Goal: Use online tool/utility: Utilize a website feature to perform a specific function

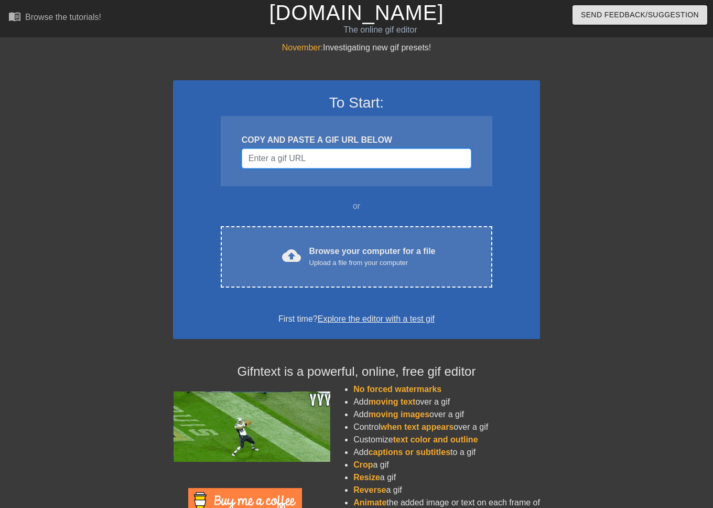
click at [325, 158] on input "Username" at bounding box center [357, 158] width 230 height 20
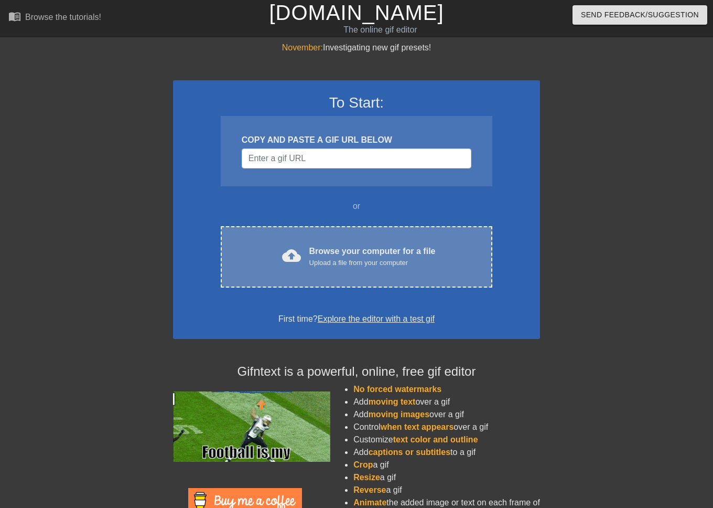
click at [401, 239] on div "cloud_upload Browse your computer for a file Upload a file from your computer C…" at bounding box center [357, 256] width 272 height 61
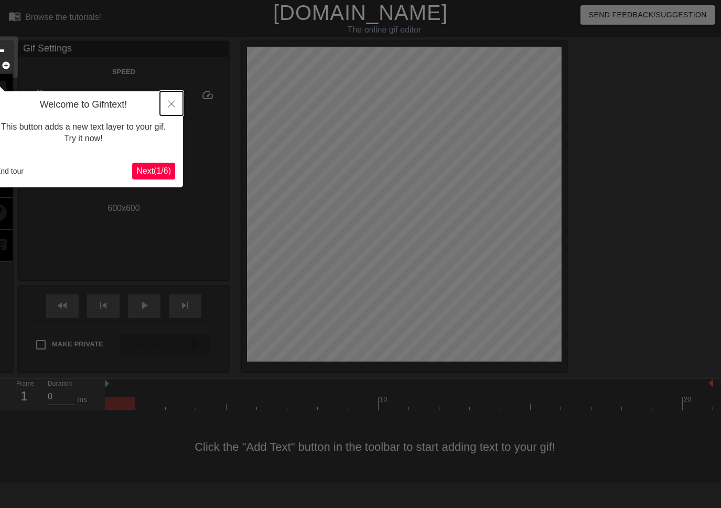
click at [167, 106] on button "Close" at bounding box center [171, 103] width 23 height 24
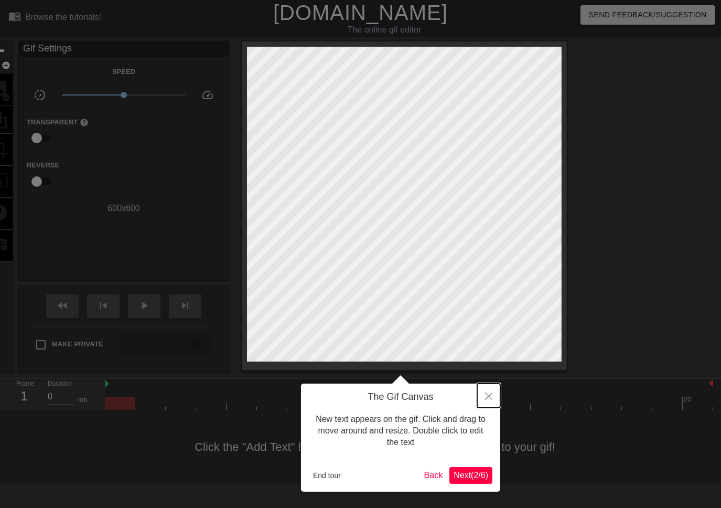
click at [484, 395] on button "Close" at bounding box center [488, 395] width 23 height 24
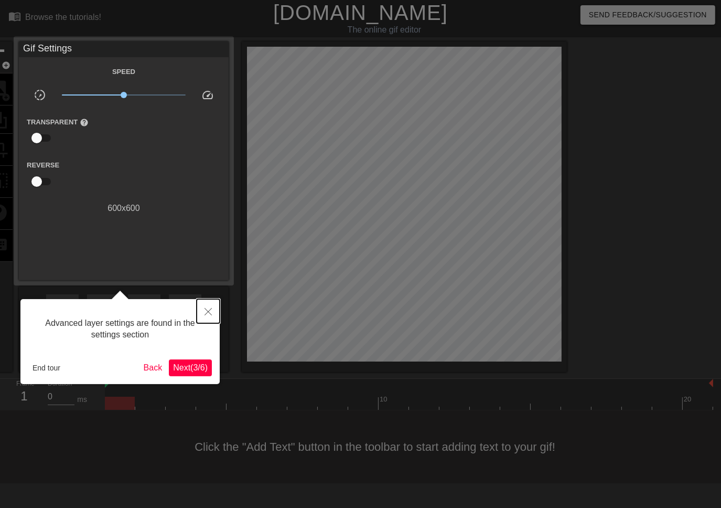
click at [208, 312] on icon "Close" at bounding box center [208, 311] width 7 height 7
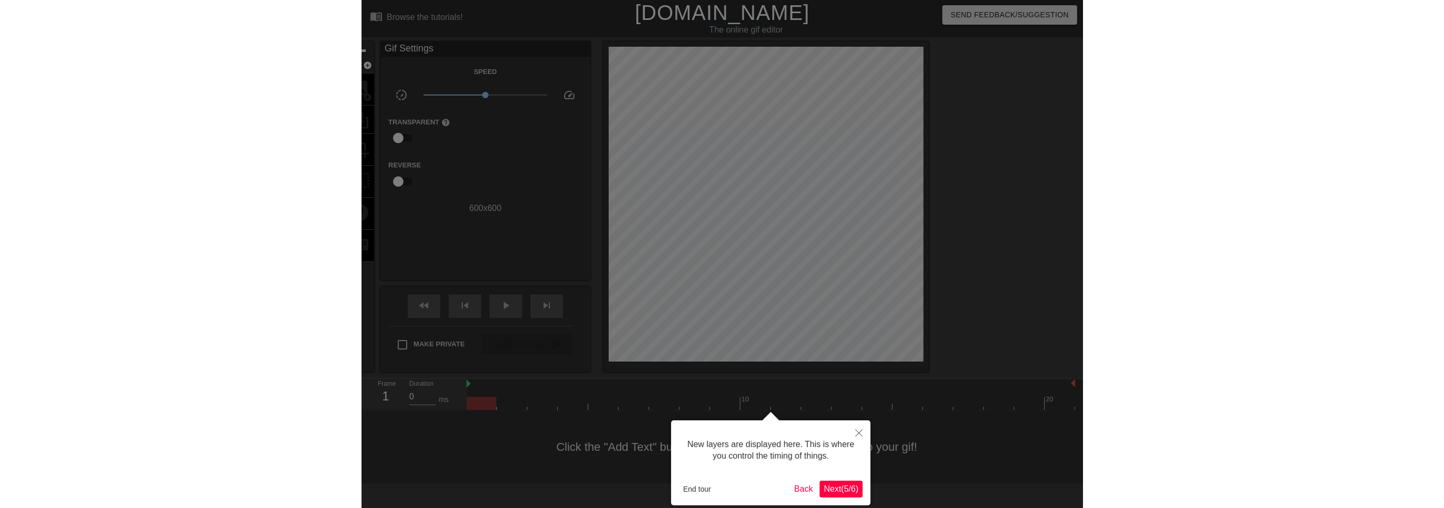
scroll to position [8, 0]
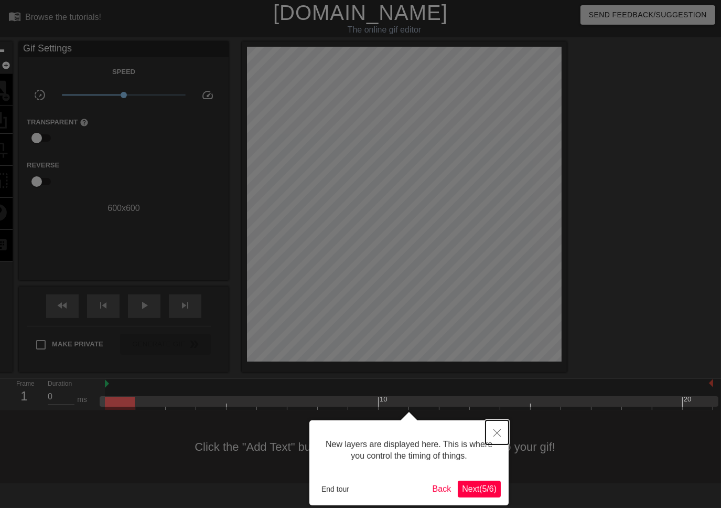
click at [497, 432] on icon "Close" at bounding box center [497, 432] width 7 height 7
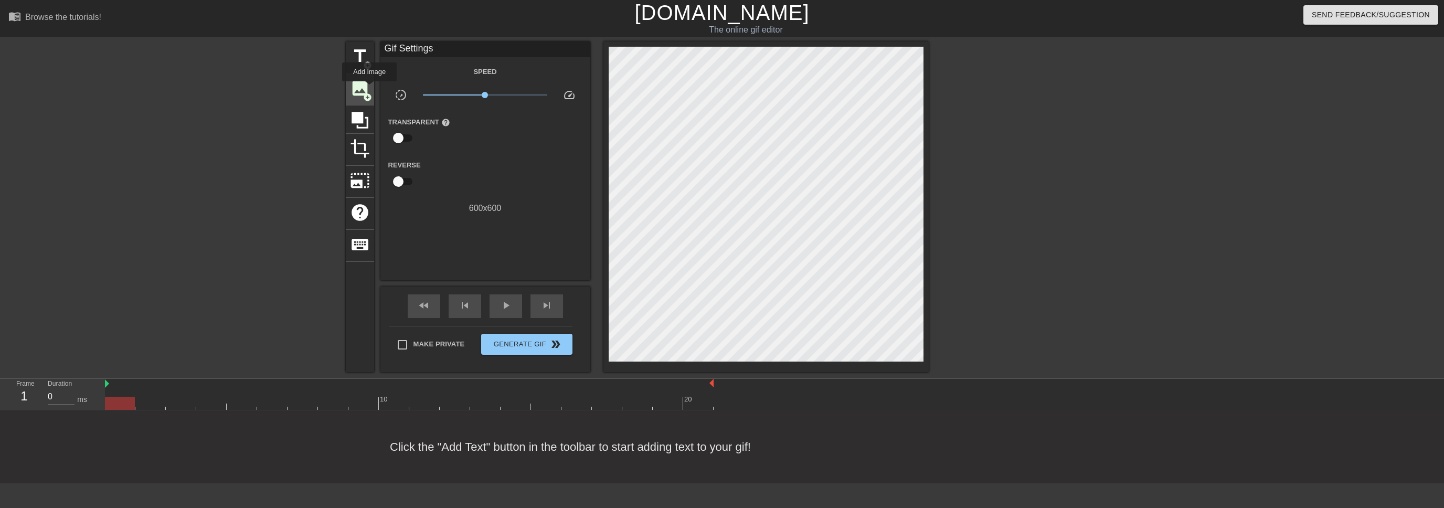
click at [369, 89] on div "image add_circle" at bounding box center [360, 89] width 28 height 32
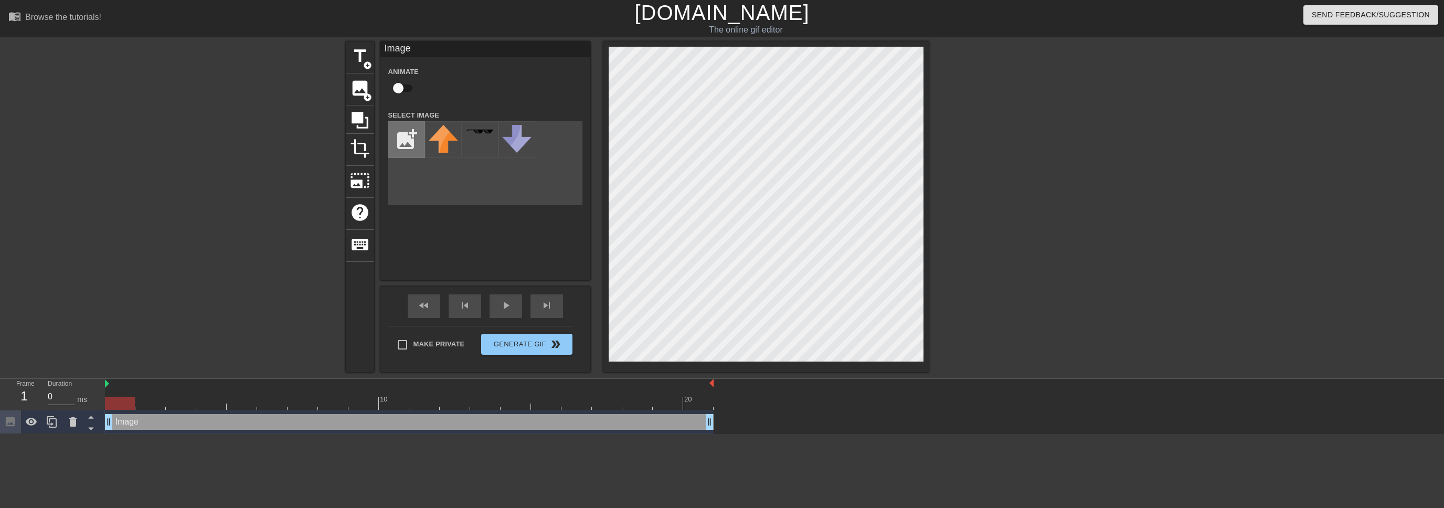
click at [410, 148] on input "file" at bounding box center [407, 140] width 36 height 36
type input "C:\fakepath\logo.png"
click at [455, 143] on div at bounding box center [443, 139] width 37 height 37
click at [713, 251] on div at bounding box center [1019, 198] width 157 height 315
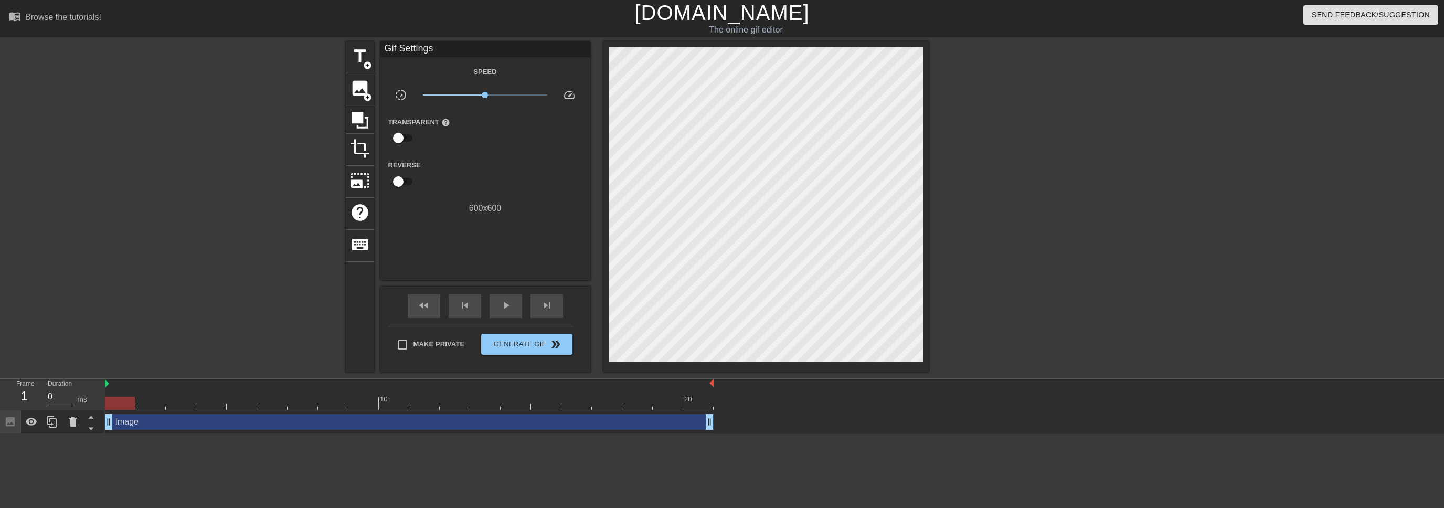
click at [181, 434] on html "menu_book Browse the tutorials! Gifntext.com The online gif editor Send Feedbac…" at bounding box center [722, 217] width 1444 height 434
click at [517, 343] on span "Generate Gif double_arrow" at bounding box center [526, 344] width 82 height 13
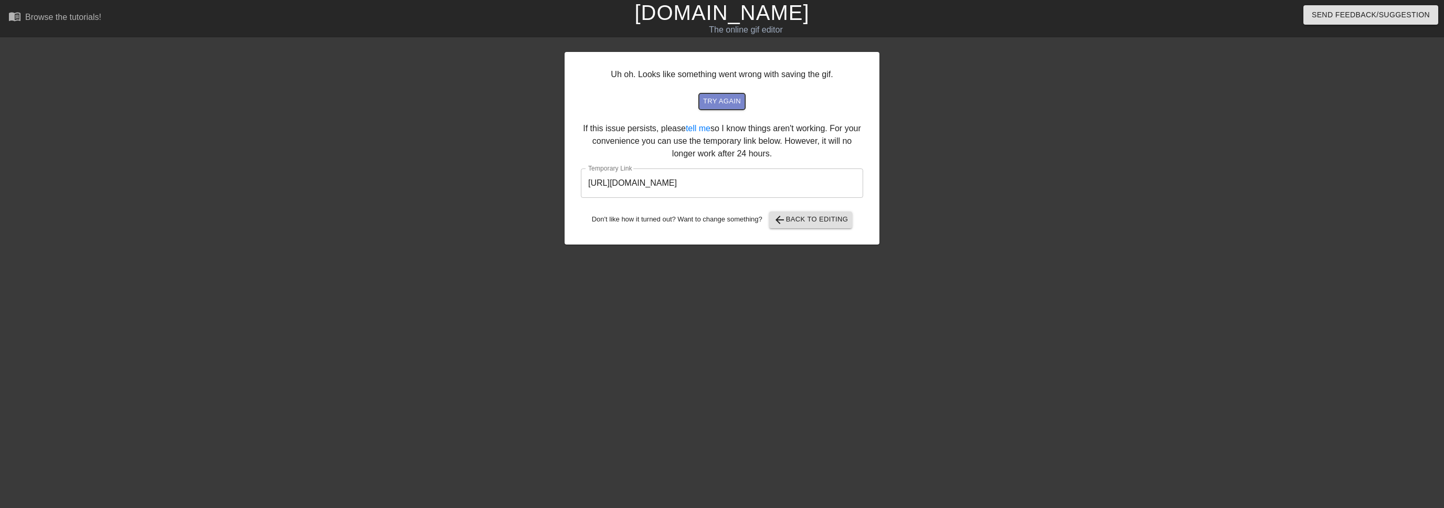
click at [713, 104] on span "try again" at bounding box center [722, 101] width 38 height 12
drag, startPoint x: 825, startPoint y: 184, endPoint x: 562, endPoint y: 196, distance: 263.1
click at [562, 196] on div "Uh oh. Looks like something went wrong with saving the gif. try again If this i…" at bounding box center [722, 198] width 1444 height 315
click at [713, 216] on span "arrow_back" at bounding box center [779, 220] width 13 height 13
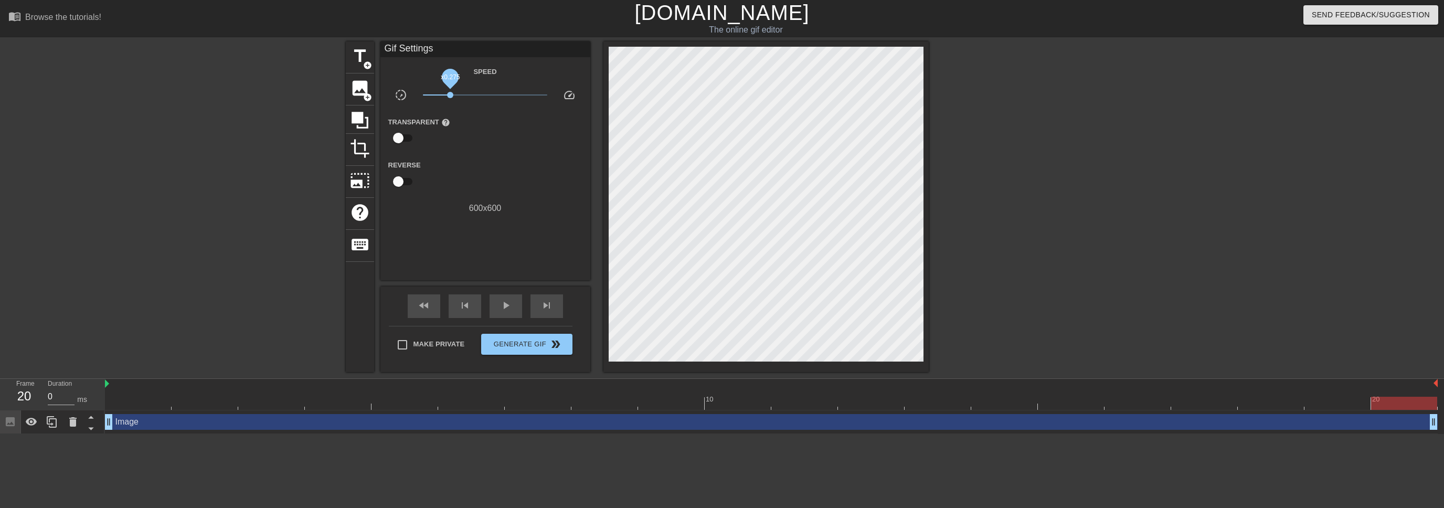
drag, startPoint x: 484, startPoint y: 92, endPoint x: 450, endPoint y: 94, distance: 33.6
click at [450, 94] on span "x0.275" at bounding box center [450, 95] width 6 height 6
click at [504, 306] on span "play_arrow" at bounding box center [505, 305] width 13 height 13
drag, startPoint x: 454, startPoint y: 97, endPoint x: 476, endPoint y: 98, distance: 22.6
click at [473, 98] on span "x0.596" at bounding box center [485, 95] width 124 height 13
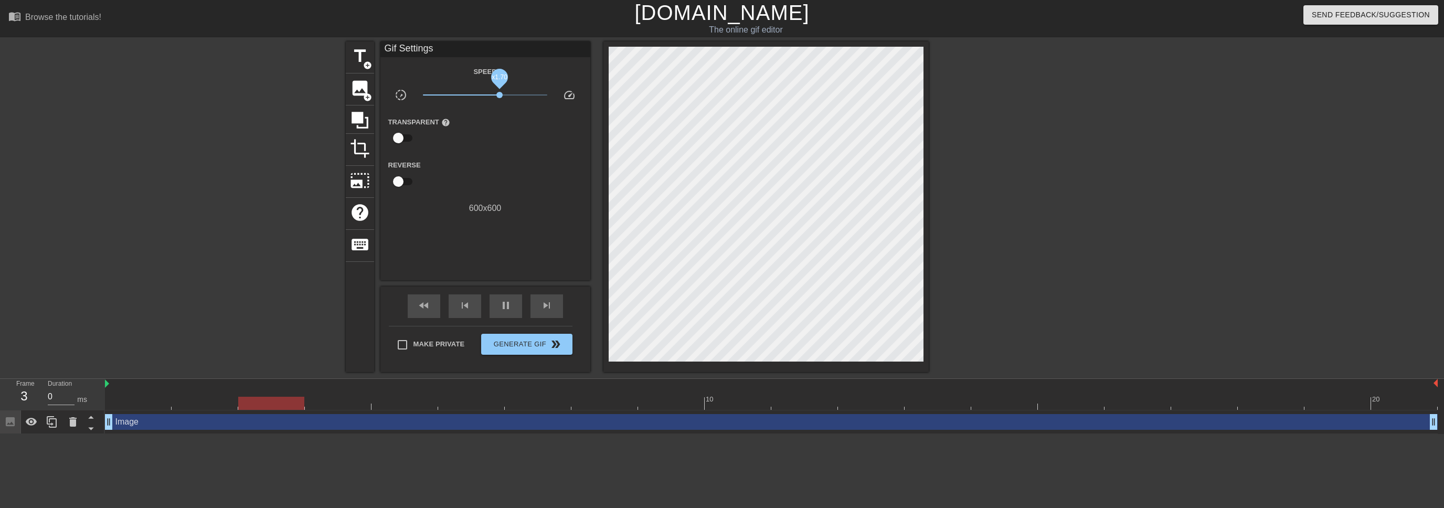
drag, startPoint x: 474, startPoint y: 98, endPoint x: 520, endPoint y: 94, distance: 46.9
click at [520, 94] on span "x1.70" at bounding box center [485, 95] width 124 height 13
drag, startPoint x: 521, startPoint y: 95, endPoint x: 557, endPoint y: 97, distance: 35.2
click at [556, 96] on div "slow_motion_video x6.17 speed" at bounding box center [485, 97] width 210 height 16
click at [476, 93] on span "x10.0" at bounding box center [485, 95] width 124 height 13
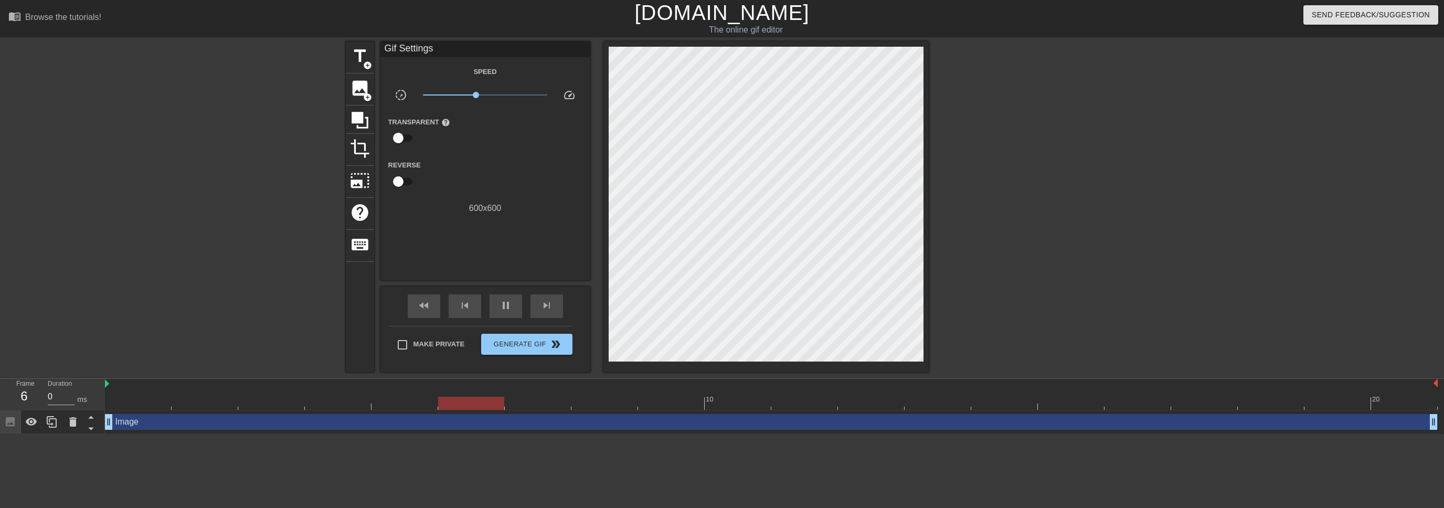
click at [440, 90] on span "x0.708" at bounding box center [485, 95] width 124 height 13
drag, startPoint x: 446, startPoint y: 91, endPoint x: 461, endPoint y: 93, distance: 14.8
click at [461, 93] on span "x0.412" at bounding box center [485, 95] width 124 height 13
click at [357, 90] on span "image" at bounding box center [360, 88] width 20 height 20
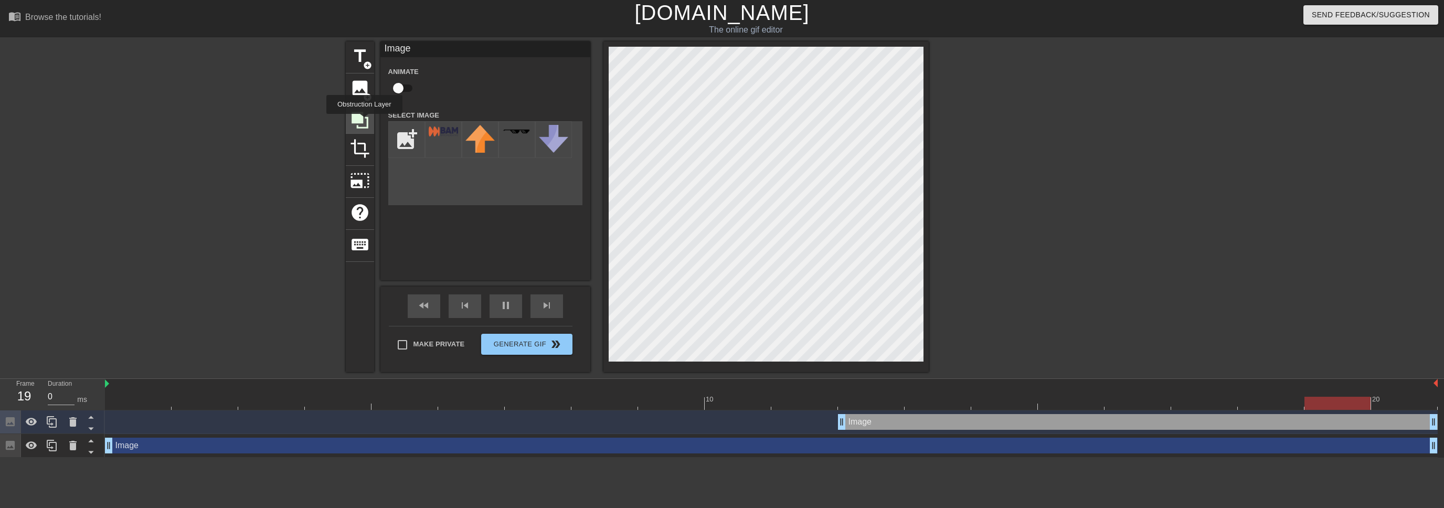
click at [364, 121] on icon at bounding box center [360, 120] width 20 height 20
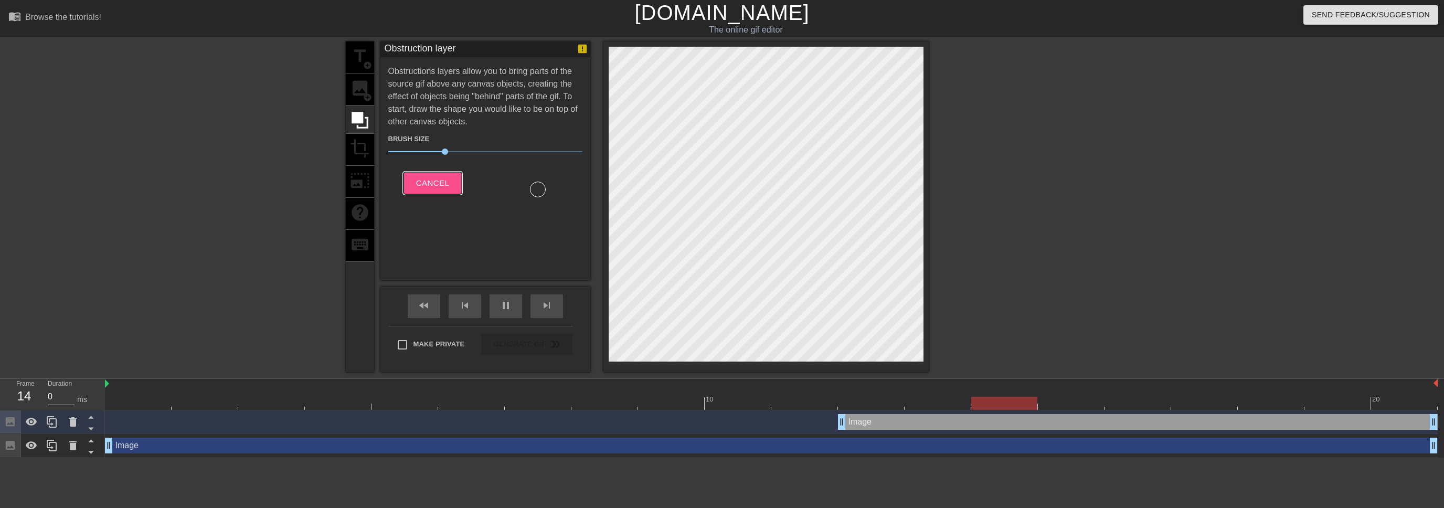
click at [430, 184] on span "Cancel" at bounding box center [432, 183] width 33 height 14
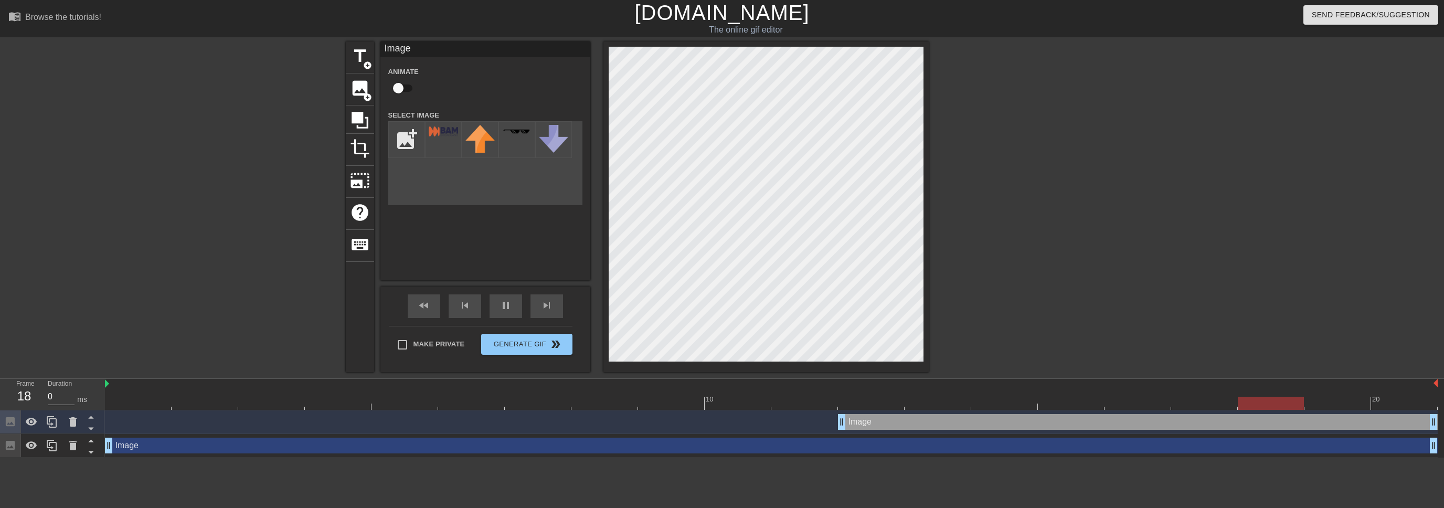
click at [713, 269] on div "title add_circle image add_circle crop photo_size_select_large help keyboard Im…" at bounding box center [722, 206] width 1444 height 331
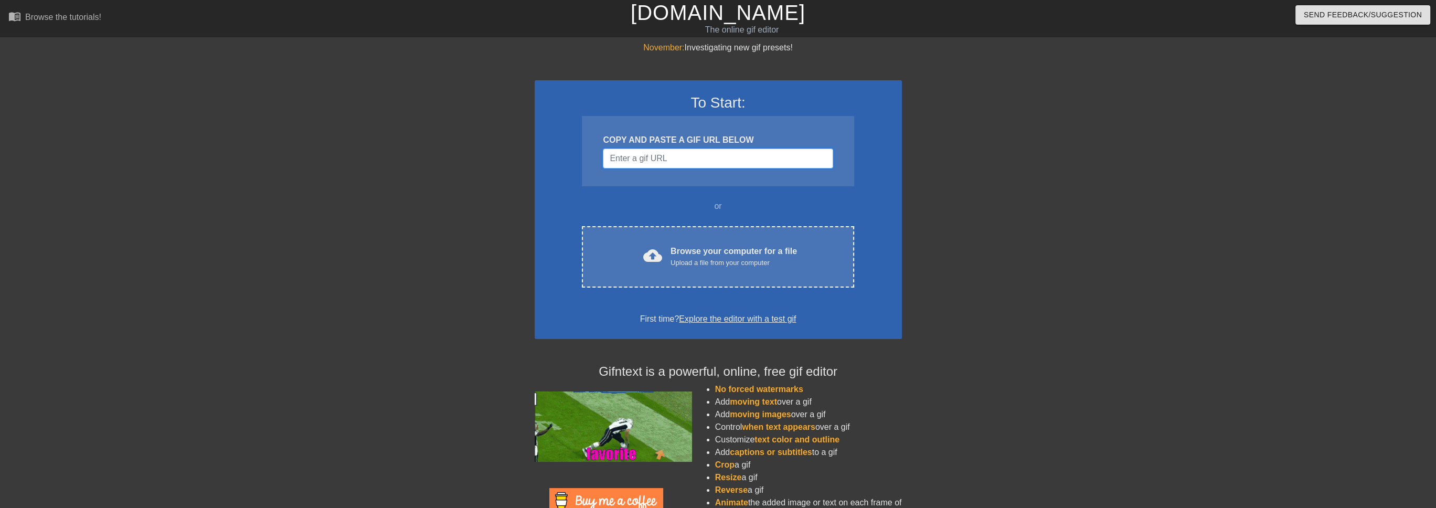
click at [686, 155] on input "Username" at bounding box center [718, 158] width 230 height 20
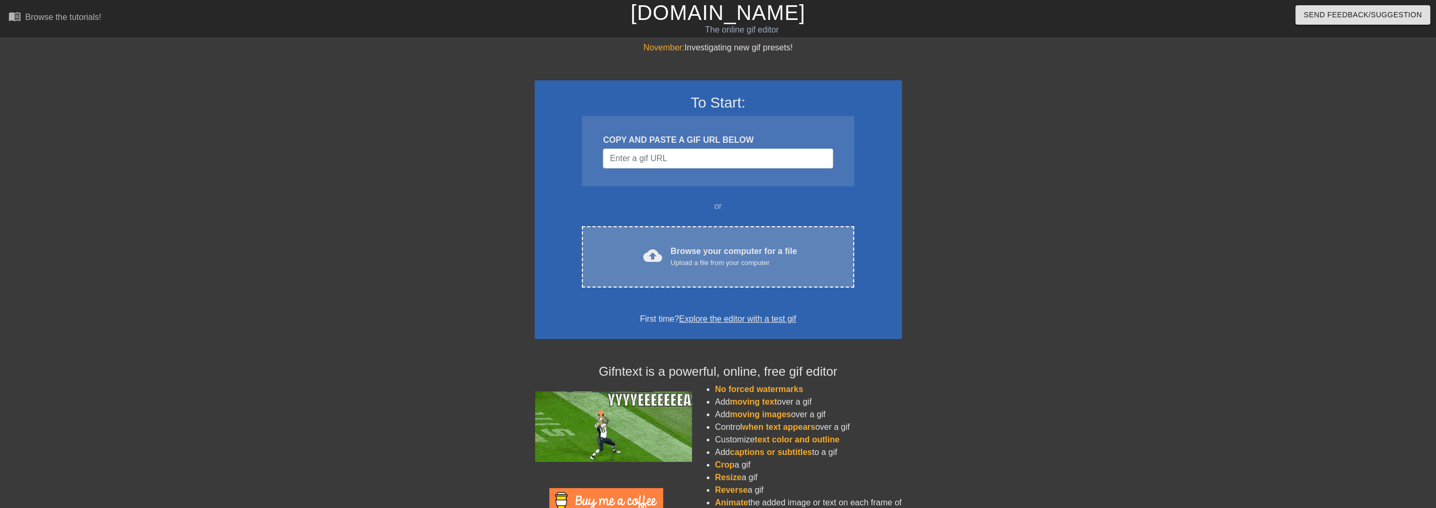
click at [722, 239] on div "cloud_upload Browse your computer for a file Upload a file from your computer C…" at bounding box center [718, 256] width 272 height 61
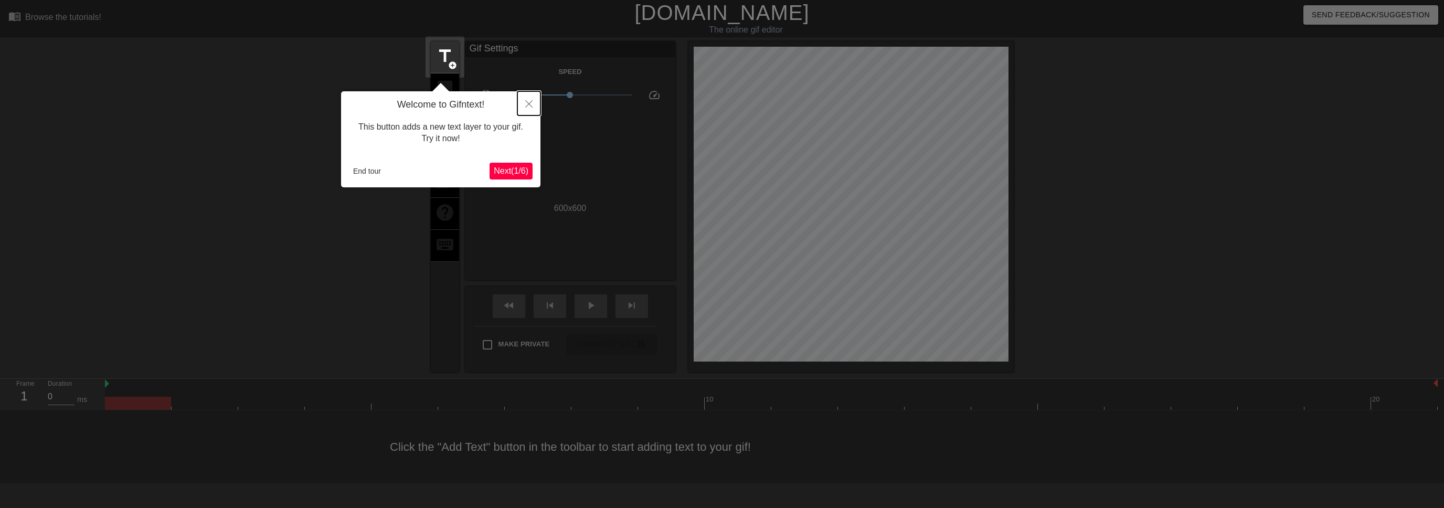
click at [528, 103] on icon "Close" at bounding box center [528, 103] width 7 height 7
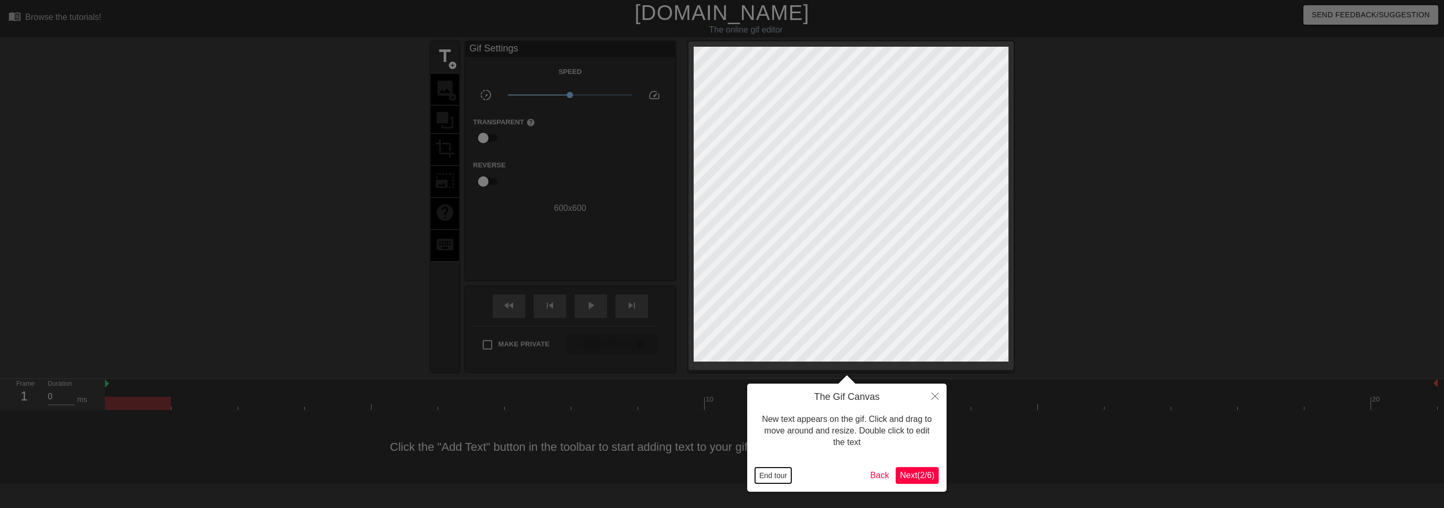
click at [772, 472] on button "End tour" at bounding box center [773, 475] width 36 height 16
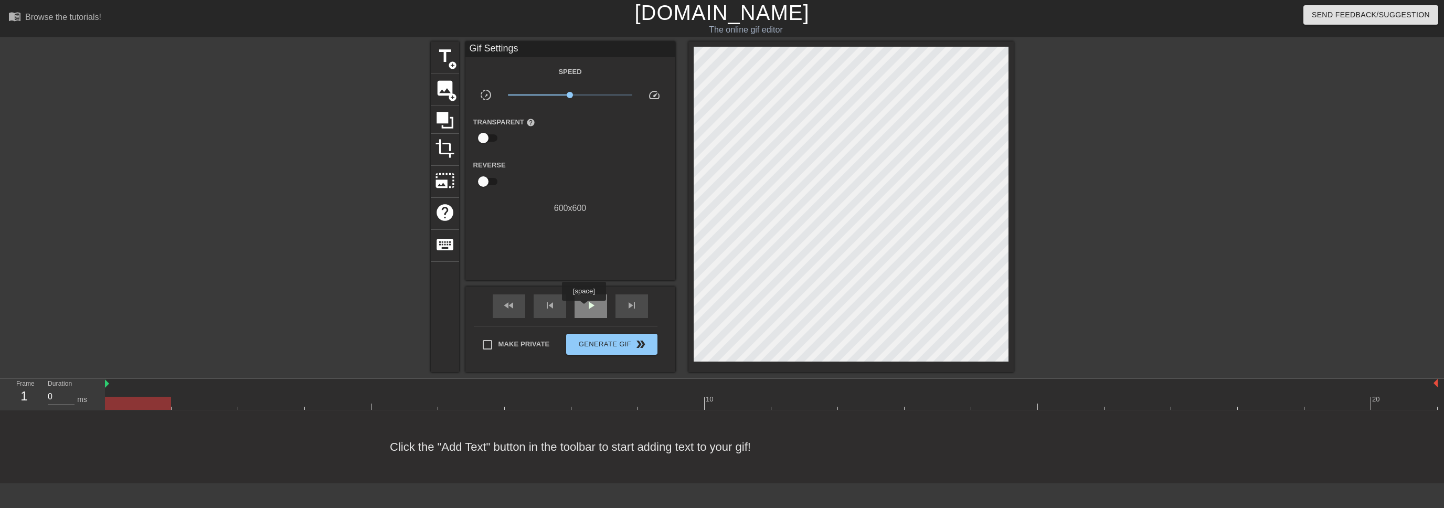
click at [584, 308] on span "play_arrow" at bounding box center [590, 305] width 13 height 13
drag, startPoint x: 571, startPoint y: 93, endPoint x: 621, endPoint y: 98, distance: 50.1
click at [621, 98] on span "x4.12" at bounding box center [570, 95] width 124 height 13
click at [589, 305] on span "pause" at bounding box center [590, 305] width 13 height 13
click at [589, 306] on span "play_arrow" at bounding box center [590, 305] width 13 height 13
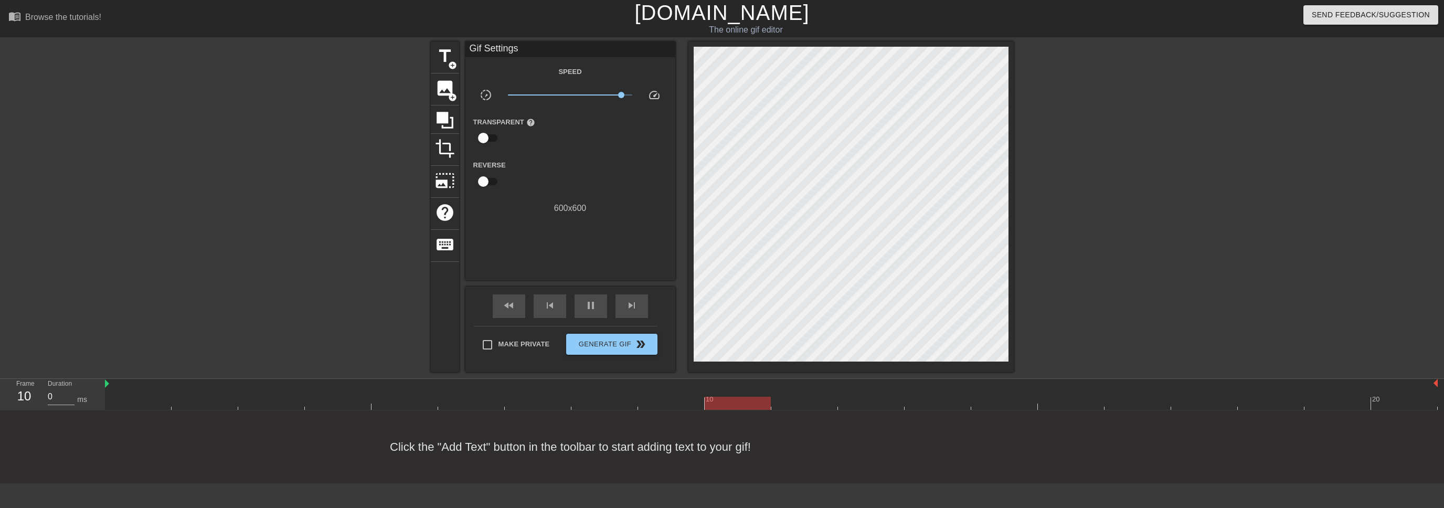
click at [543, 95] on span "x6.68" at bounding box center [570, 95] width 124 height 13
click at [581, 312] on div "pause" at bounding box center [590, 306] width 33 height 24
click at [581, 311] on div "play_arrow" at bounding box center [590, 306] width 33 height 24
click at [527, 92] on span "x0.367" at bounding box center [570, 95] width 124 height 13
click at [438, 92] on span "image" at bounding box center [445, 88] width 20 height 20
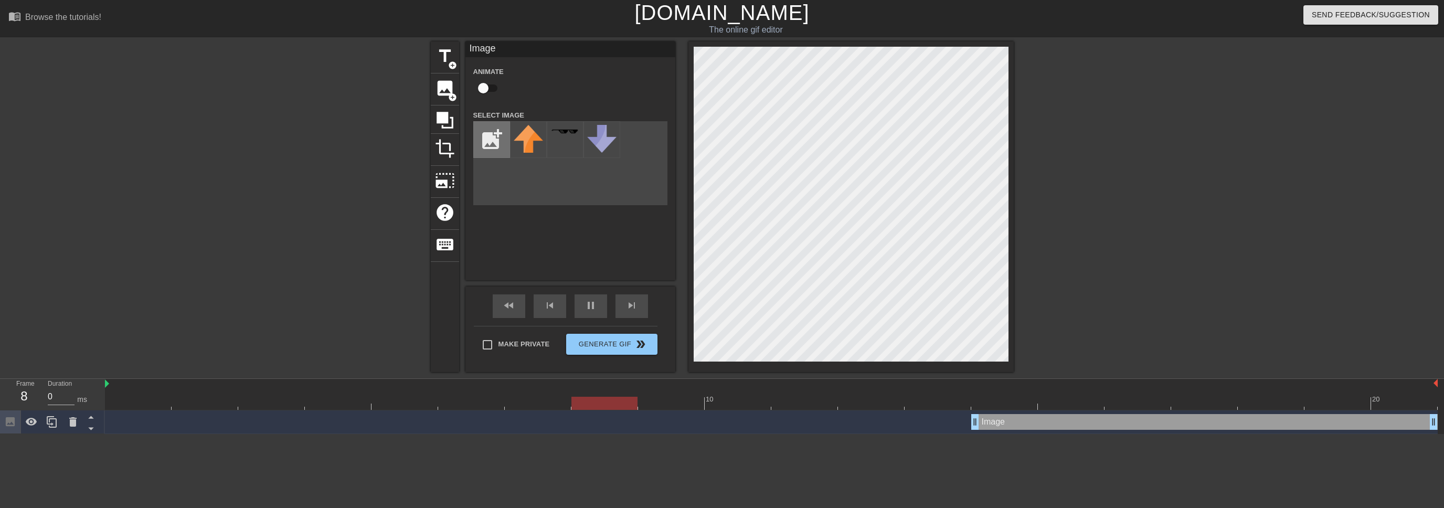
click at [503, 143] on input "file" at bounding box center [492, 140] width 36 height 36
type input "C:\fakepath\logo.png"
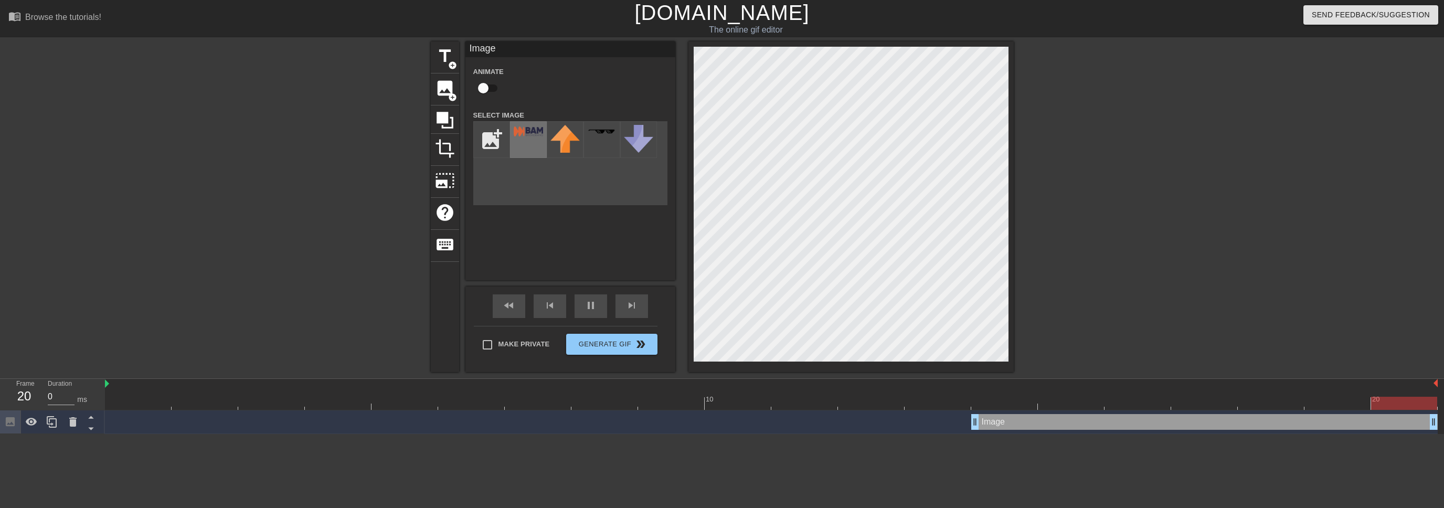
click at [531, 143] on div at bounding box center [528, 139] width 37 height 37
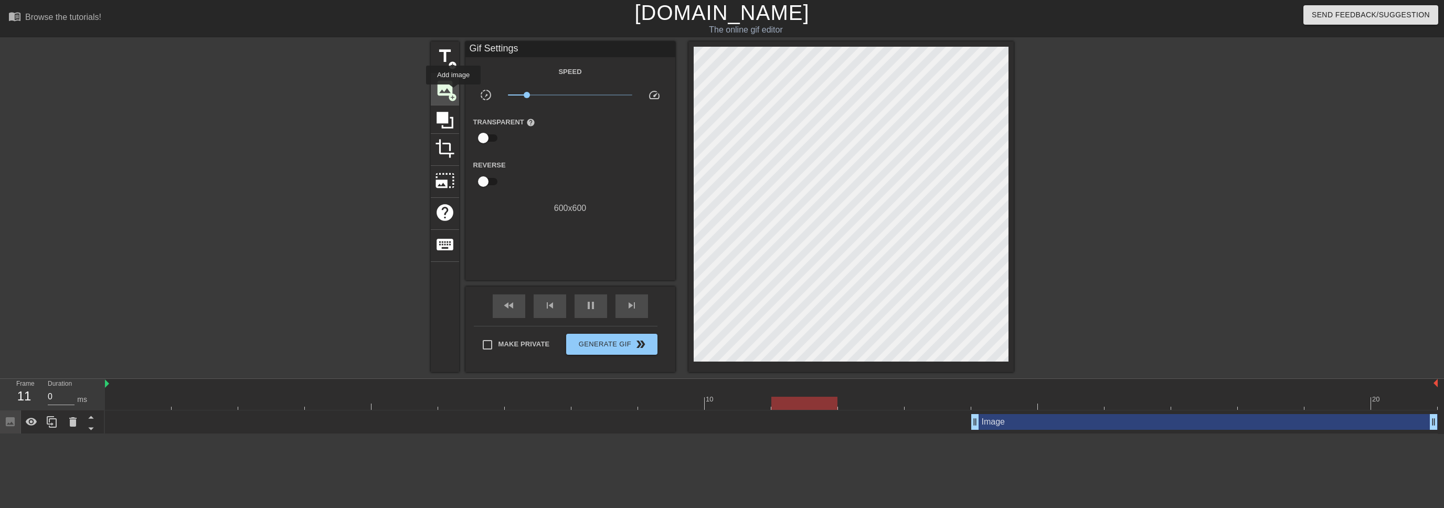
click at [453, 93] on span "add_circle" at bounding box center [452, 97] width 9 height 9
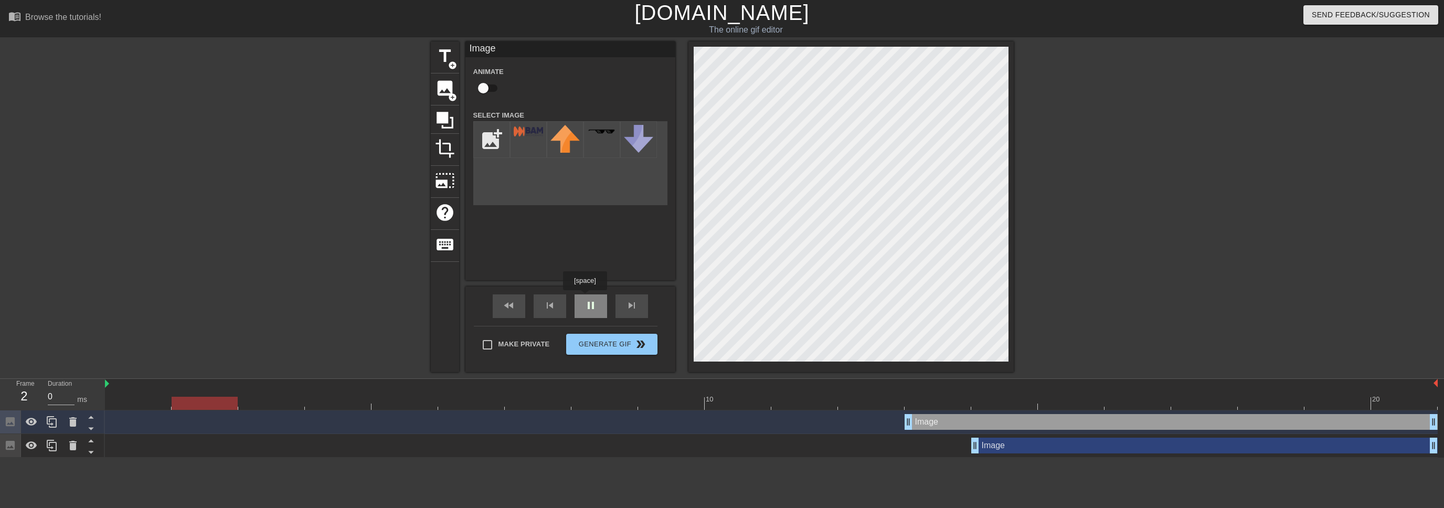
click at [588, 302] on span "pause" at bounding box center [590, 305] width 13 height 13
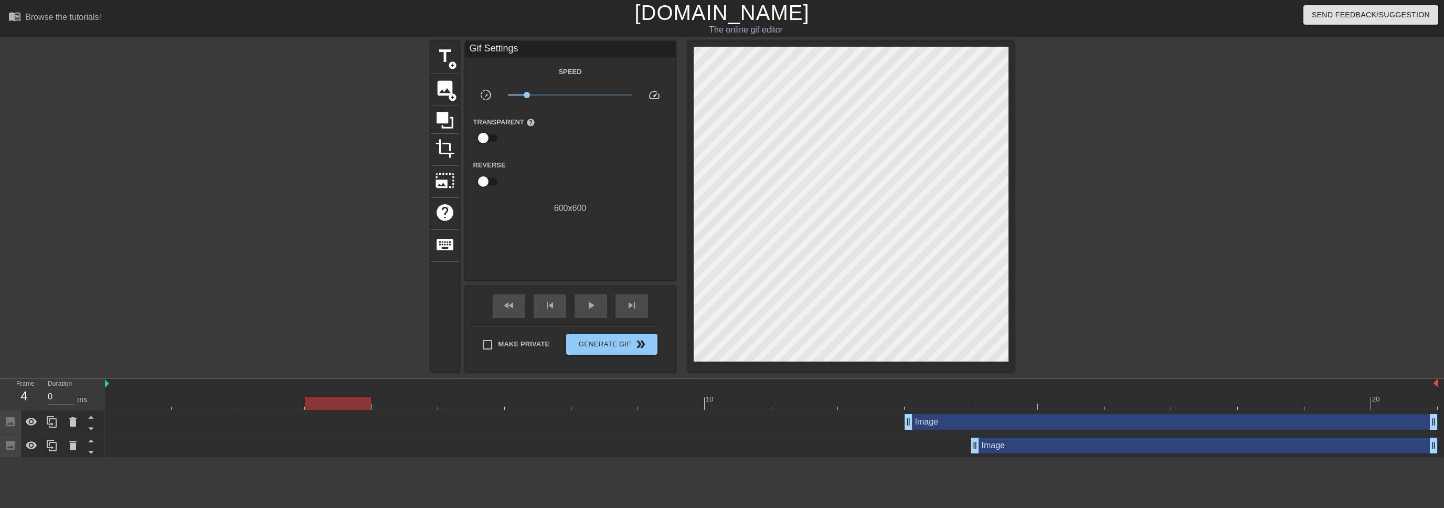
click at [1011, 446] on div "Image drag_handle drag_handle" at bounding box center [1204, 446] width 466 height 16
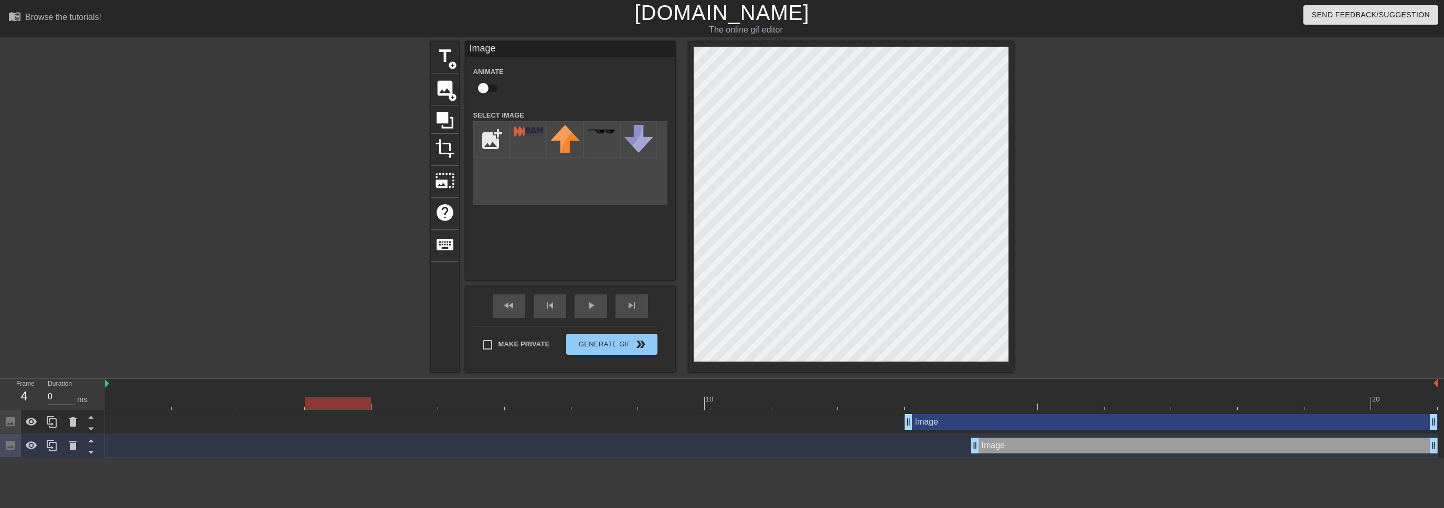
drag, startPoint x: 1018, startPoint y: 441, endPoint x: 983, endPoint y: 442, distance: 34.6
click at [983, 442] on div "Image drag_handle drag_handle" at bounding box center [1204, 446] width 466 height 16
click at [968, 445] on div "Image drag_handle drag_handle" at bounding box center [771, 446] width 1333 height 16
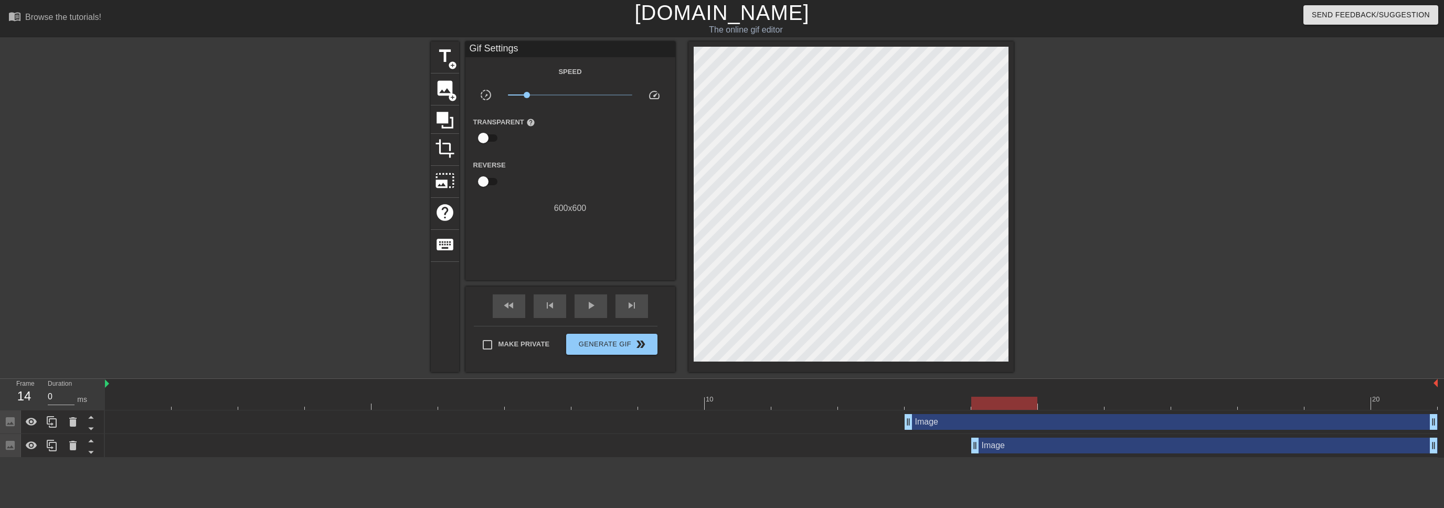
drag, startPoint x: 979, startPoint y: 442, endPoint x: 989, endPoint y: 441, distance: 10.1
click at [79, 441] on div at bounding box center [72, 445] width 21 height 23
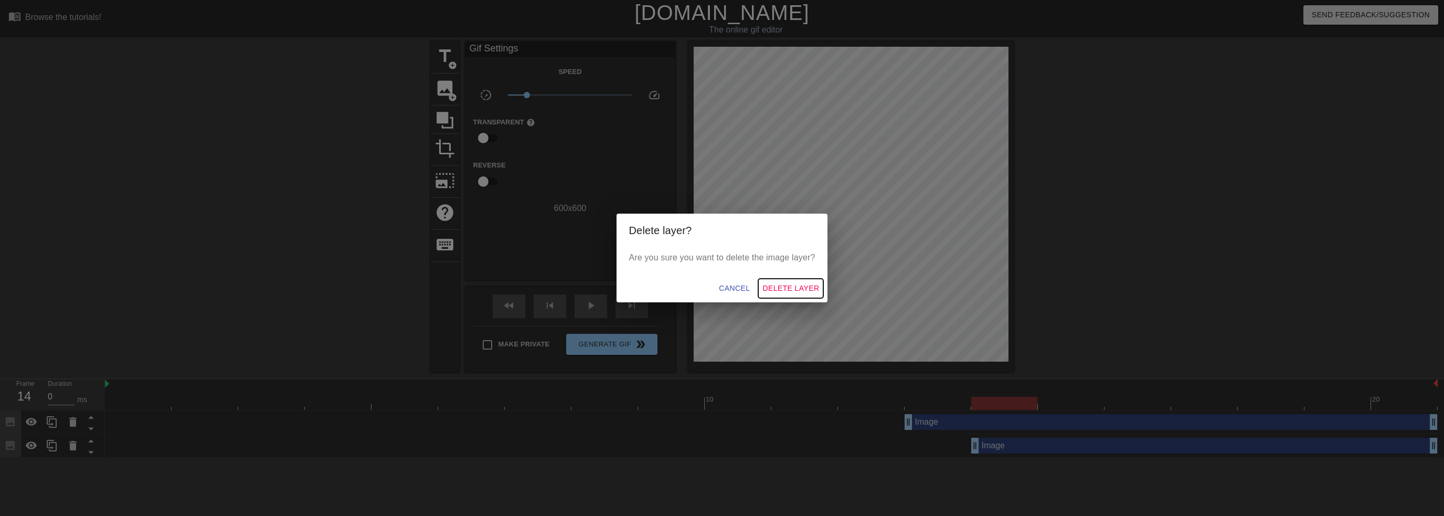
click at [773, 287] on span "Delete Layer" at bounding box center [790, 288] width 57 height 13
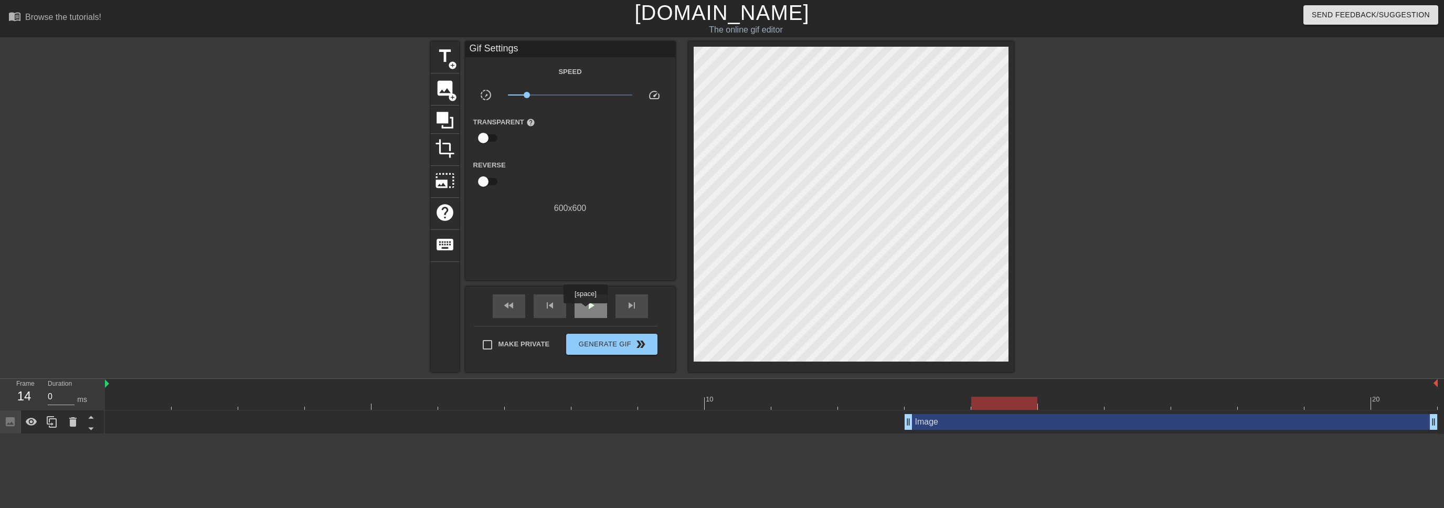
click at [590, 310] on span "play_arrow" at bounding box center [590, 305] width 13 height 13
click at [590, 310] on span "pause" at bounding box center [590, 305] width 13 height 13
click at [590, 310] on span "play_arrow" at bounding box center [590, 305] width 13 height 13
click at [590, 310] on span "pause" at bounding box center [590, 305] width 13 height 13
click at [22, 394] on div "2" at bounding box center [24, 396] width 16 height 19
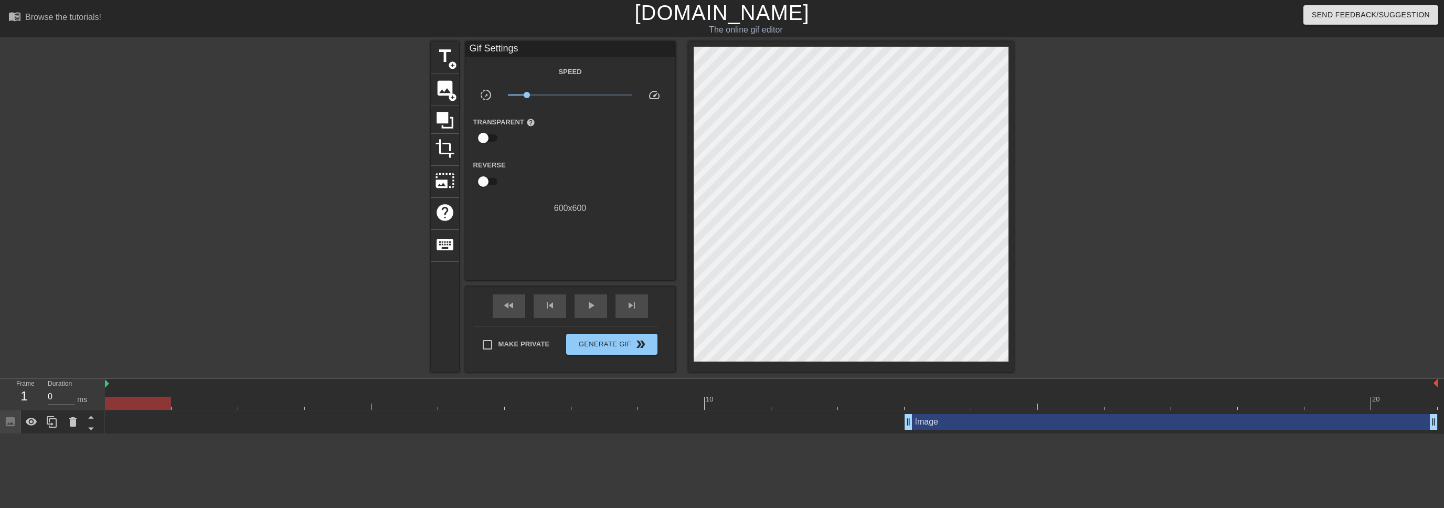
drag, startPoint x: 200, startPoint y: 408, endPoint x: 155, endPoint y: 410, distance: 45.2
click at [155, 410] on div "10 20 Image drag_handle drag_handle" at bounding box center [774, 406] width 1339 height 55
drag, startPoint x: 122, startPoint y: 402, endPoint x: 68, endPoint y: 404, distance: 53.6
click at [68, 404] on div "Frame 1 Duration 0 ms 10 20 Image drag_handle drag_handle" at bounding box center [722, 406] width 1444 height 55
click at [435, 84] on span "image" at bounding box center [445, 88] width 20 height 20
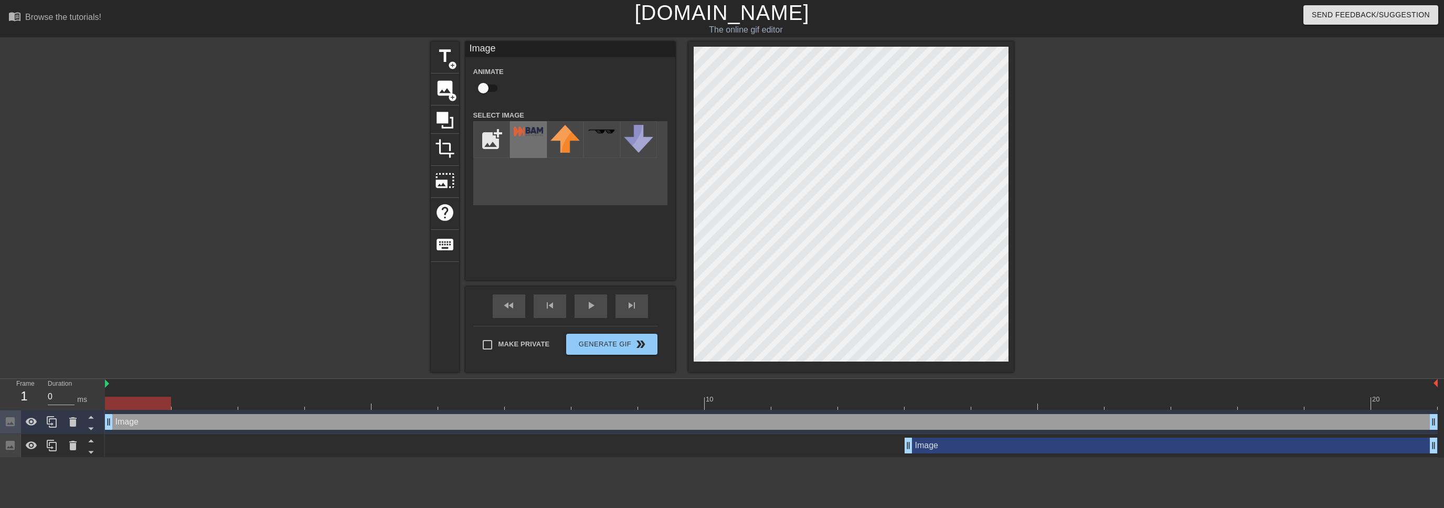
click at [533, 140] on div at bounding box center [528, 139] width 37 height 37
click at [1112, 289] on div at bounding box center [1104, 198] width 157 height 315
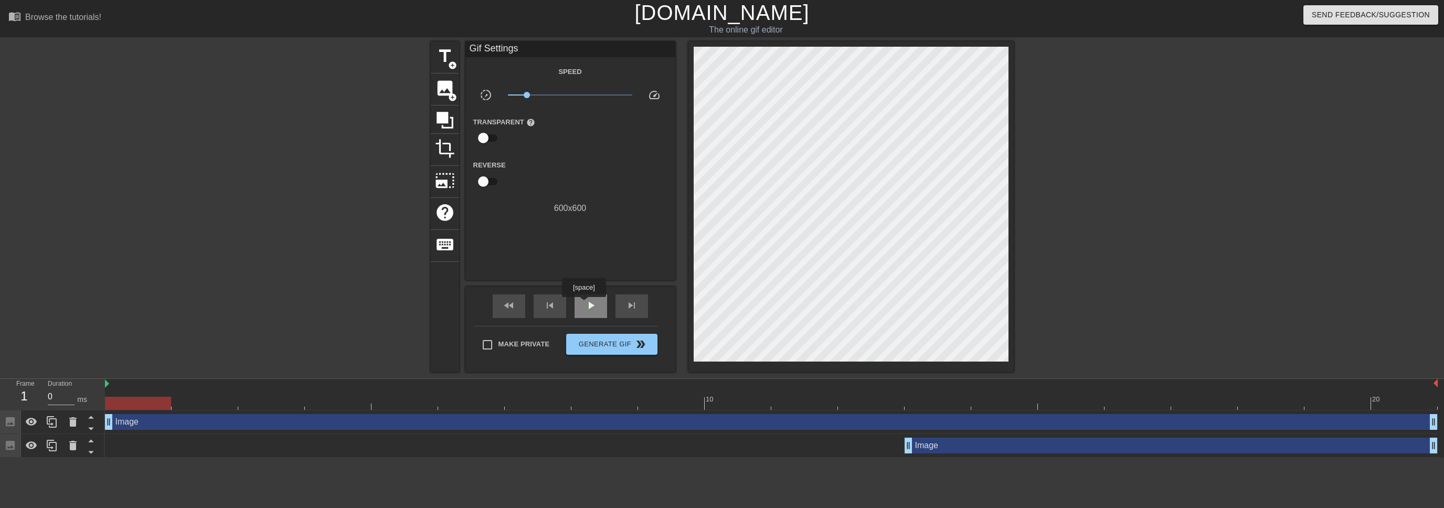
click at [587, 300] on span "play_arrow" at bounding box center [590, 305] width 13 height 13
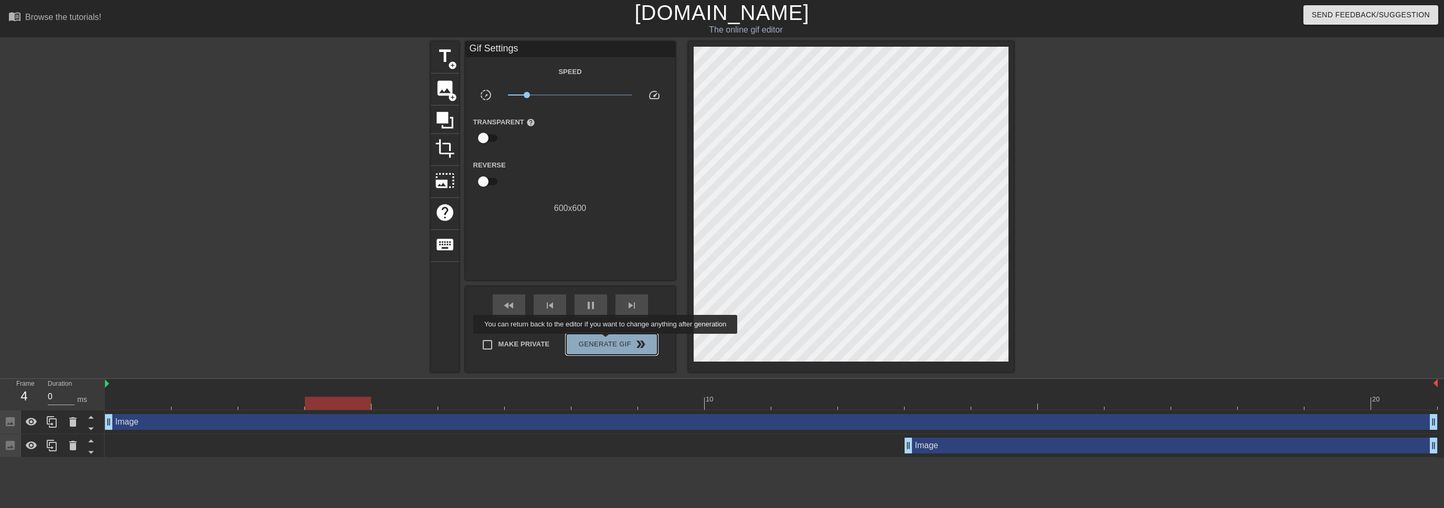
click at [606, 341] on span "Generate Gif double_arrow" at bounding box center [611, 344] width 82 height 13
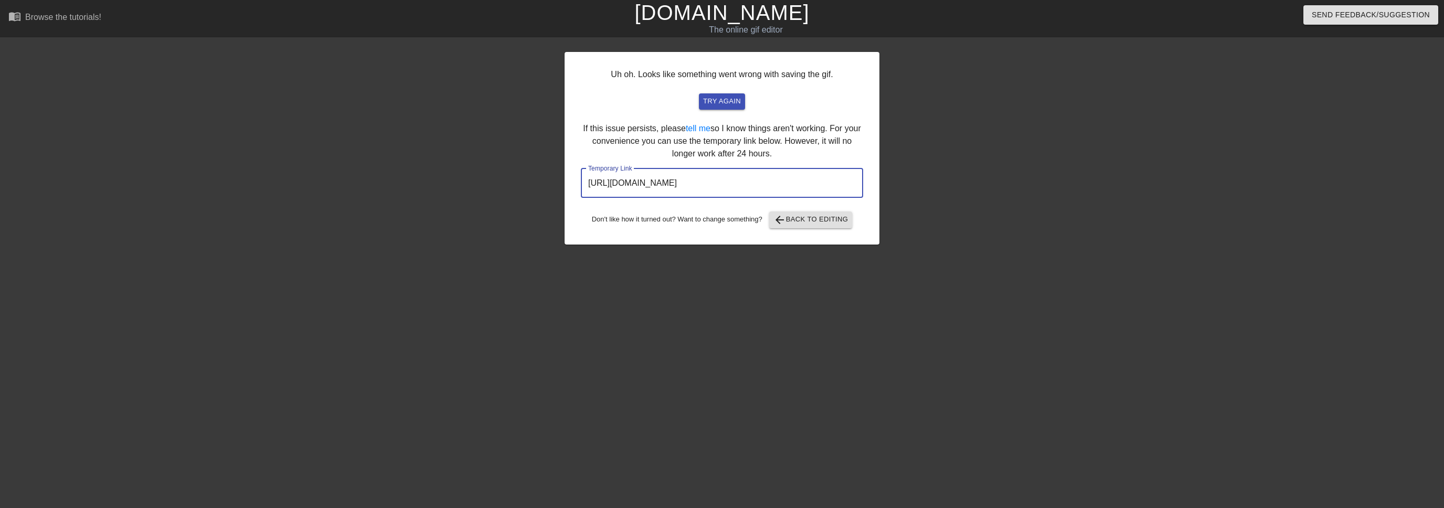
drag, startPoint x: 803, startPoint y: 188, endPoint x: 533, endPoint y: 164, distance: 271.3
click at [533, 164] on div "Uh oh. Looks like something went wrong with saving the gif. try again If this i…" at bounding box center [722, 198] width 1444 height 315
click at [782, 236] on div "Uh oh. Looks like something went wrong with saving the gif. try again If this i…" at bounding box center [721, 148] width 315 height 193
click at [790, 222] on span "arrow_back Back to Editing" at bounding box center [810, 220] width 75 height 13
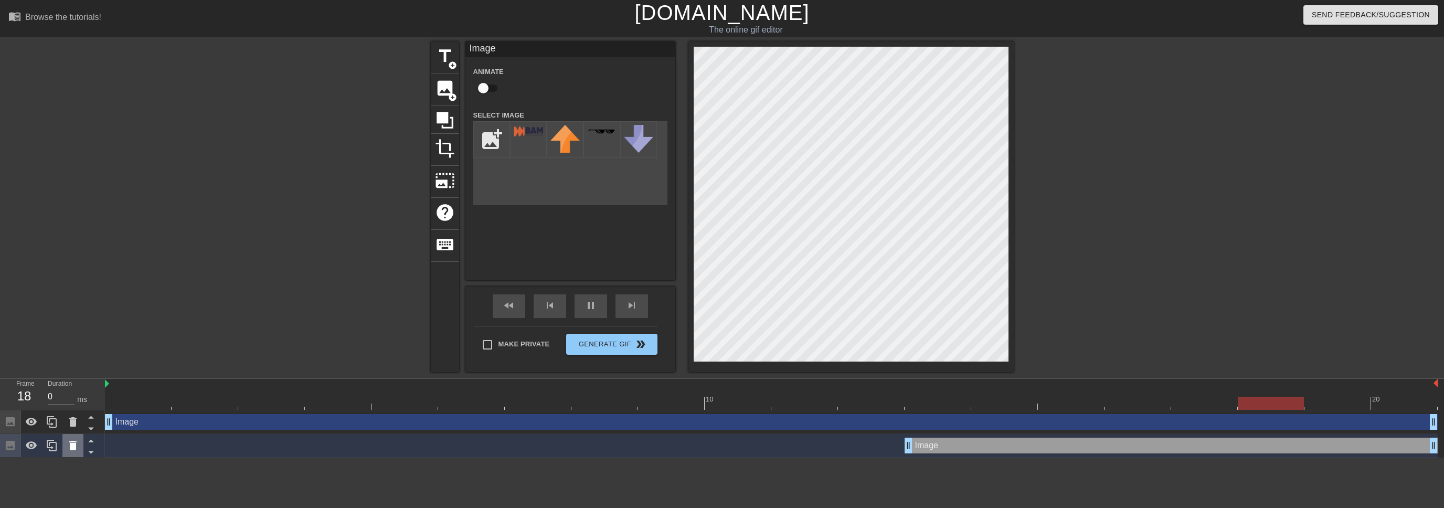
click at [73, 444] on icon at bounding box center [72, 445] width 7 height 9
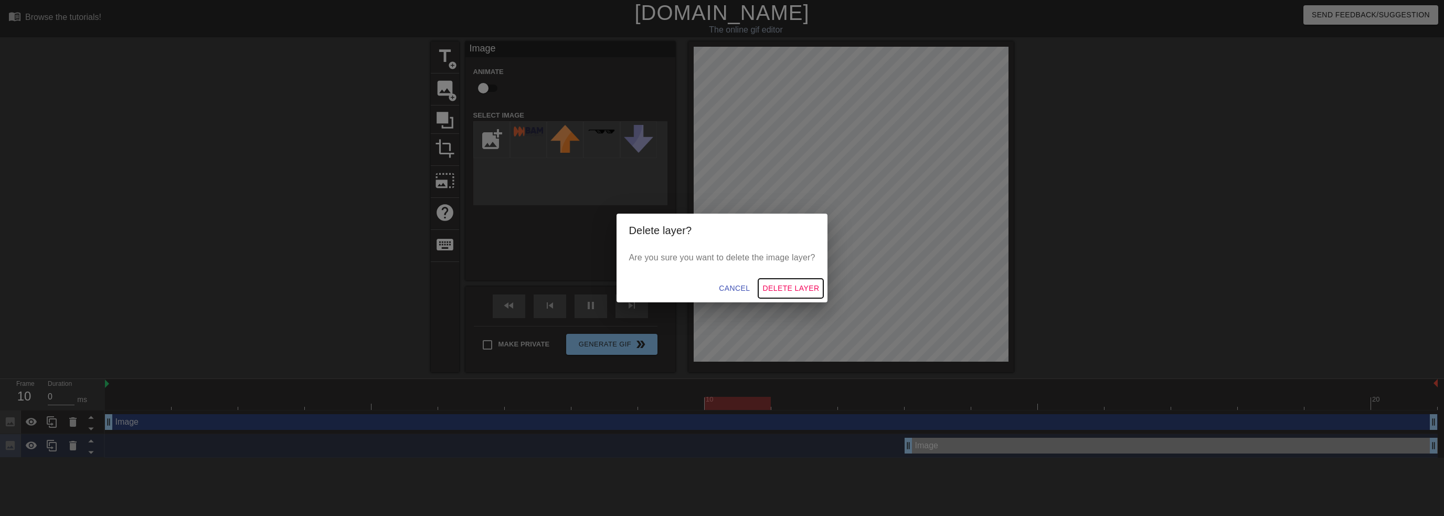
click at [769, 287] on span "Delete Layer" at bounding box center [790, 288] width 57 height 13
